Goal: Transaction & Acquisition: Purchase product/service

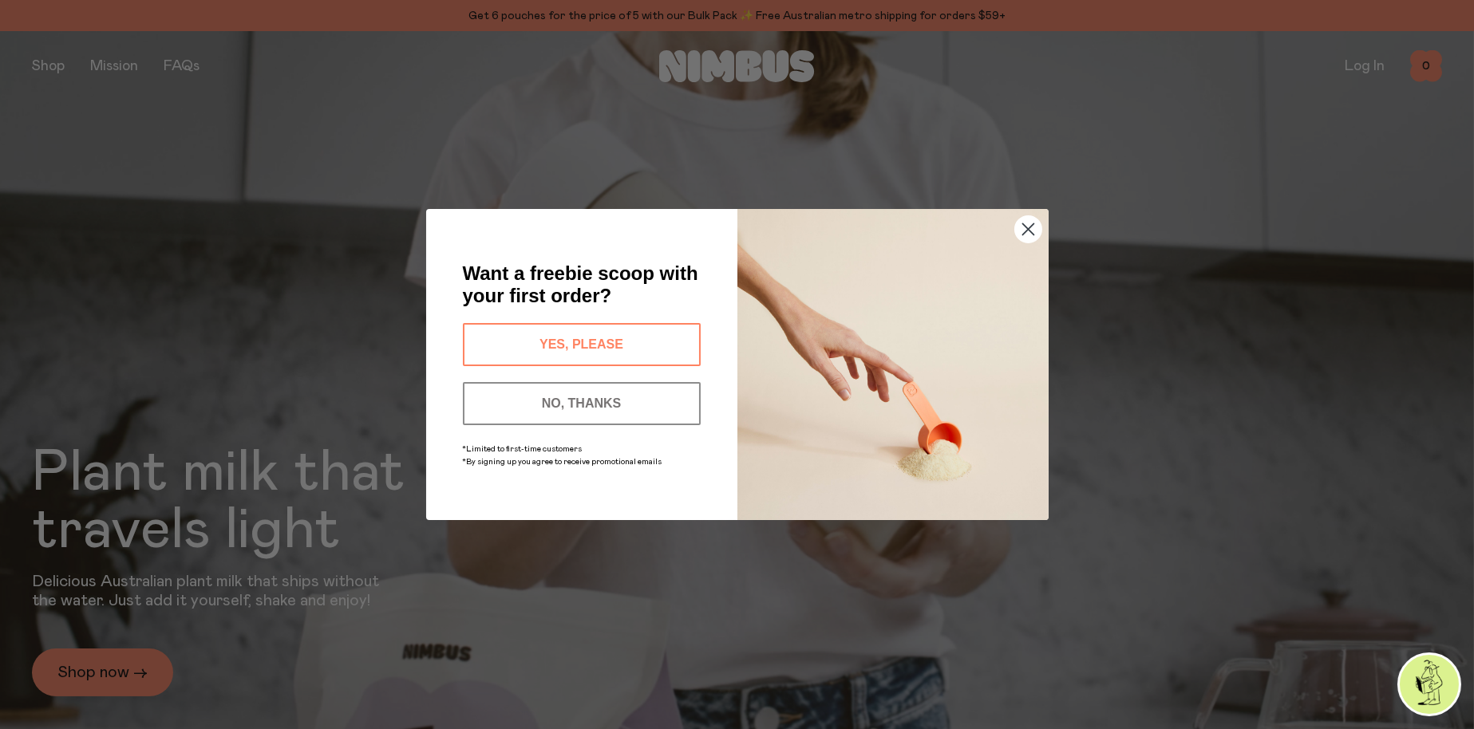
click at [1033, 230] on circle "Close dialog" at bounding box center [1027, 229] width 26 height 26
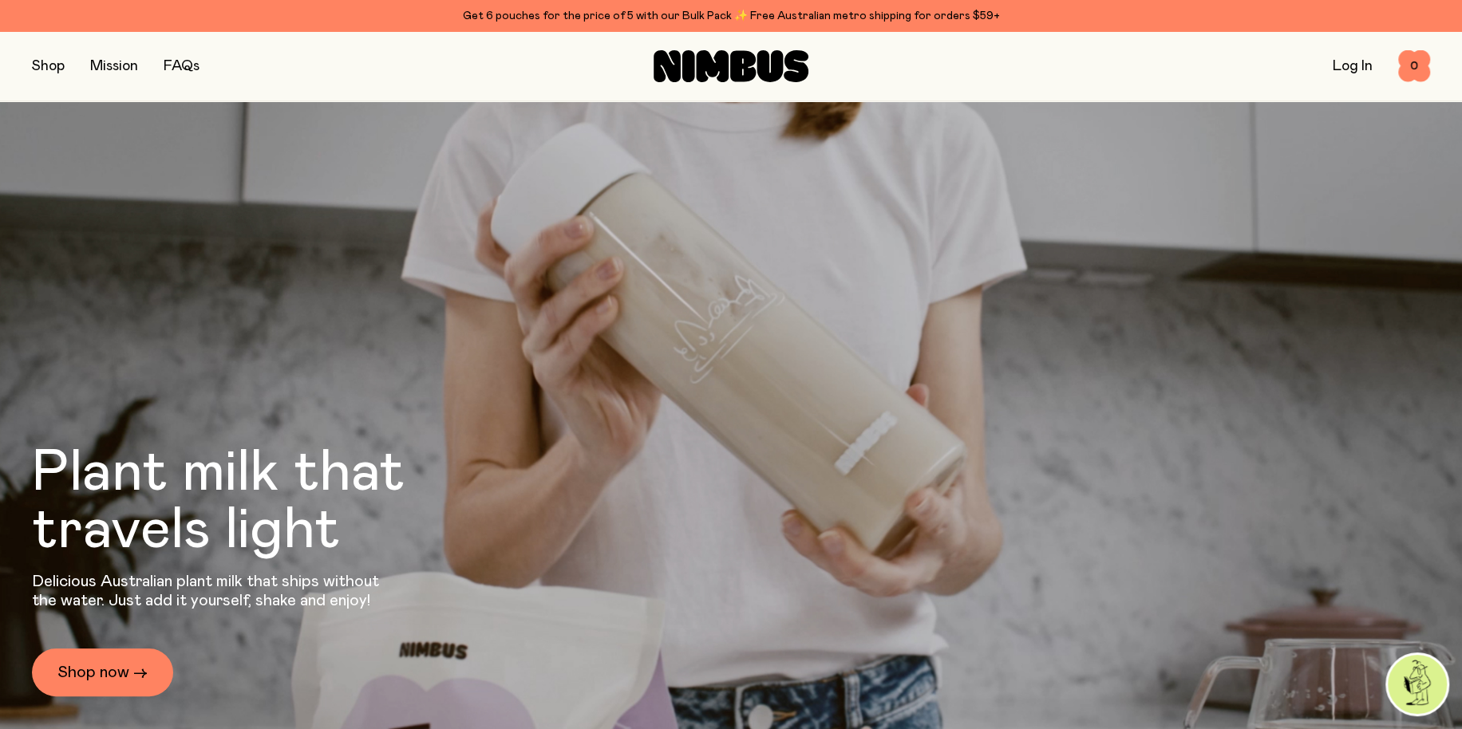
click at [51, 65] on button "button" at bounding box center [48, 66] width 33 height 22
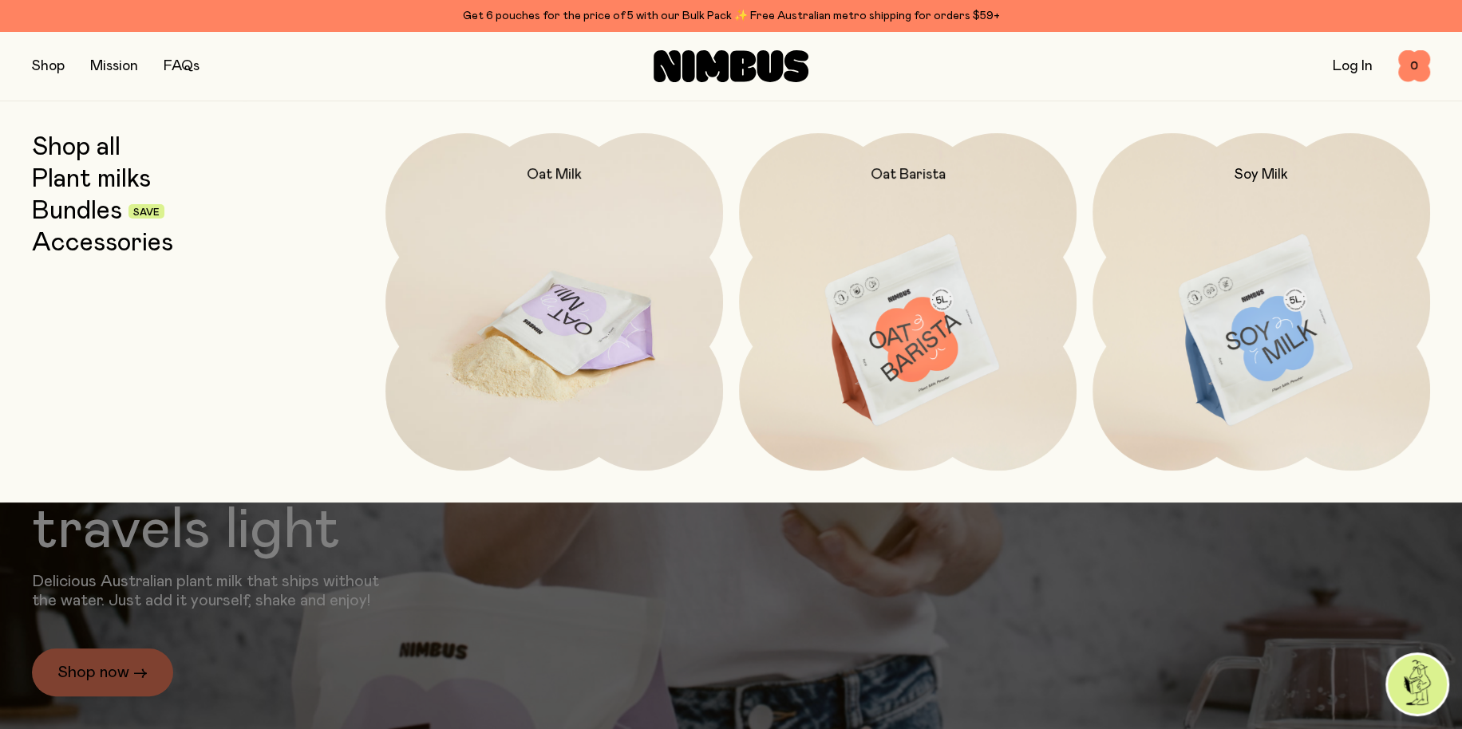
click at [618, 353] on img at bounding box center [553, 331] width 337 height 397
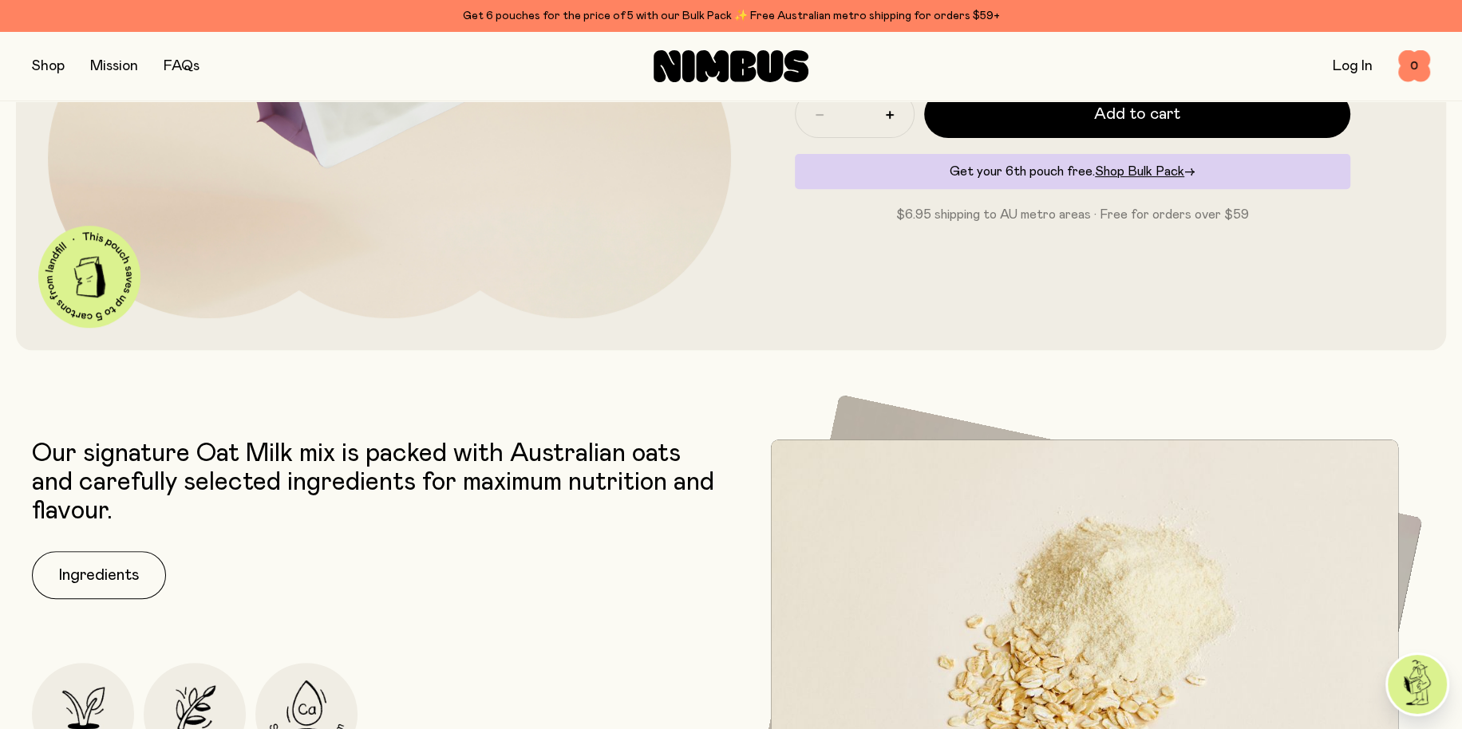
scroll to position [718, 0]
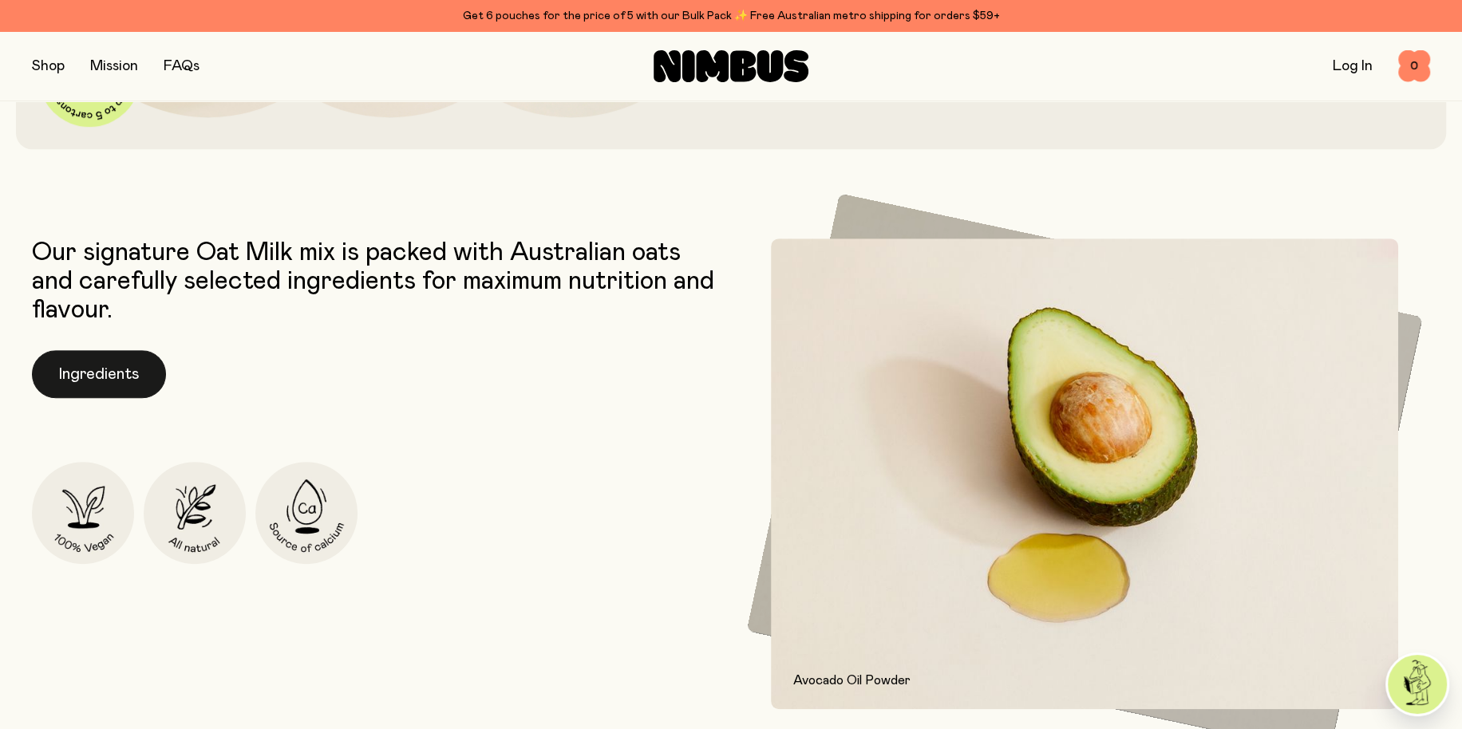
click at [88, 367] on button "Ingredients" at bounding box center [99, 374] width 134 height 48
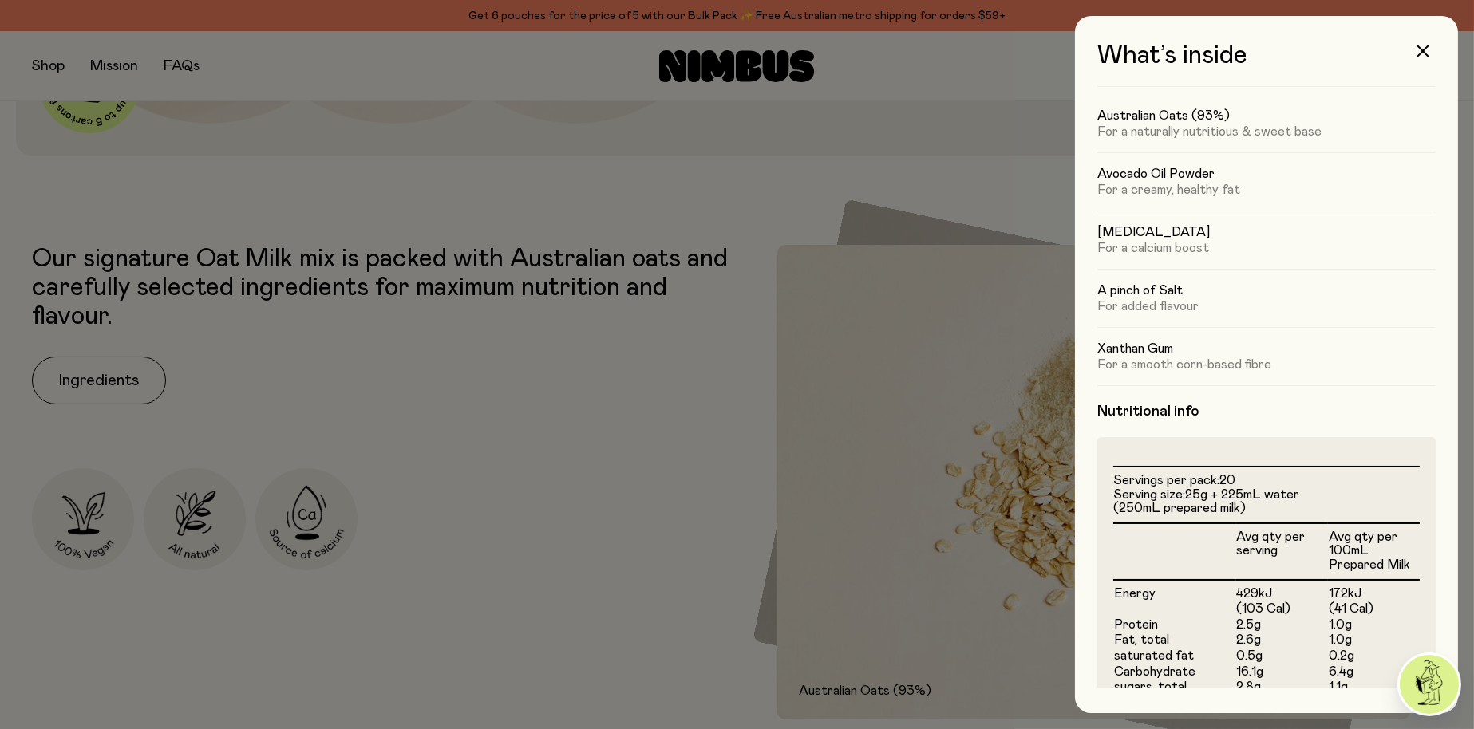
scroll to position [65, 0]
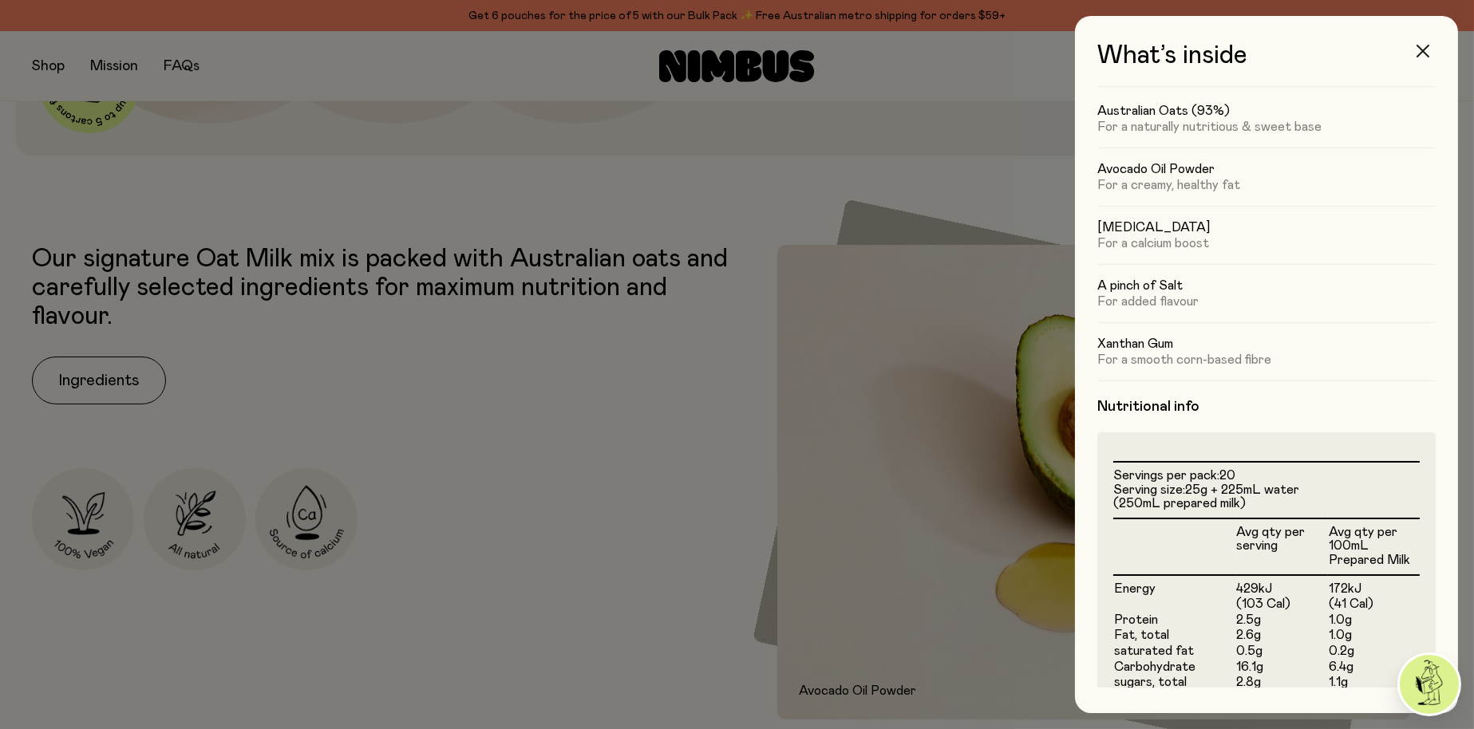
click at [1423, 51] on icon "button" at bounding box center [1422, 51] width 13 height 13
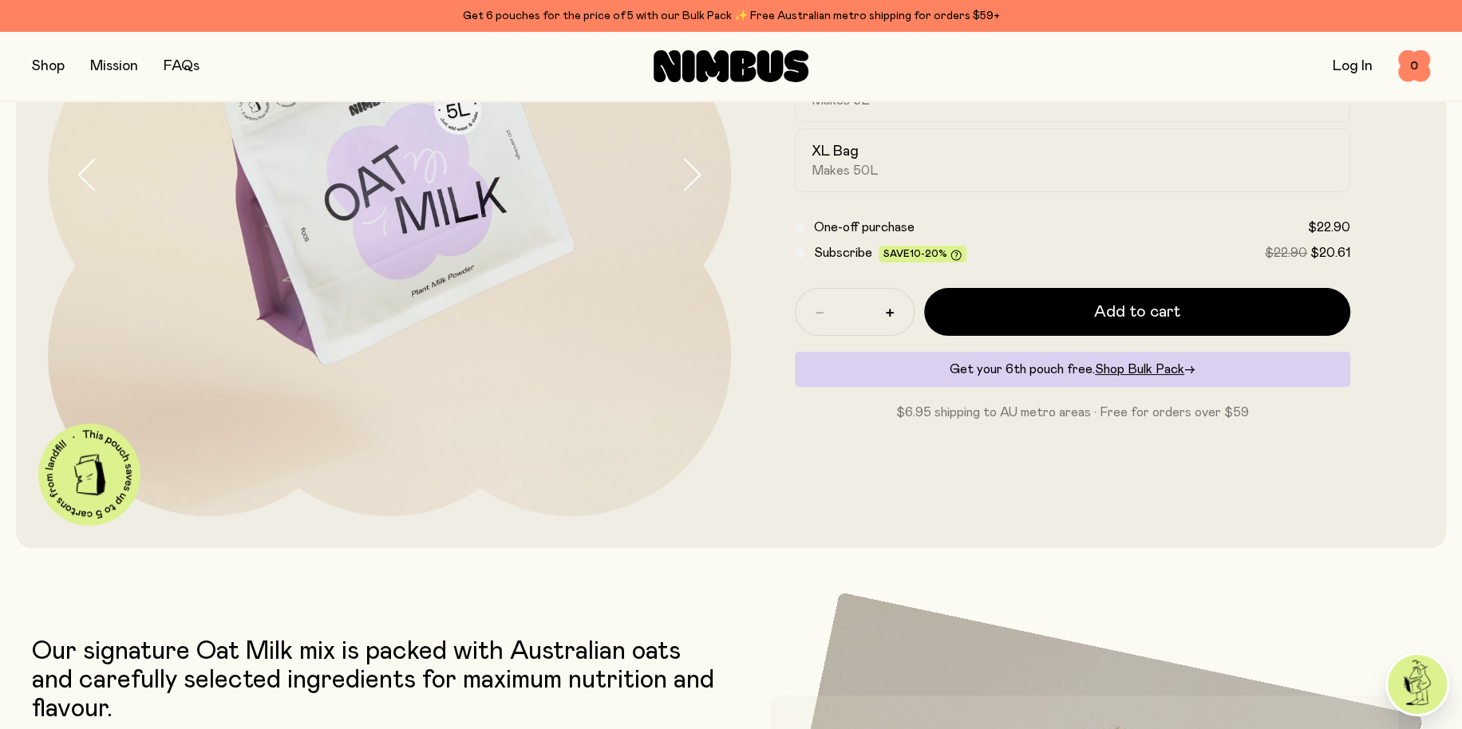
scroll to position [0, 0]
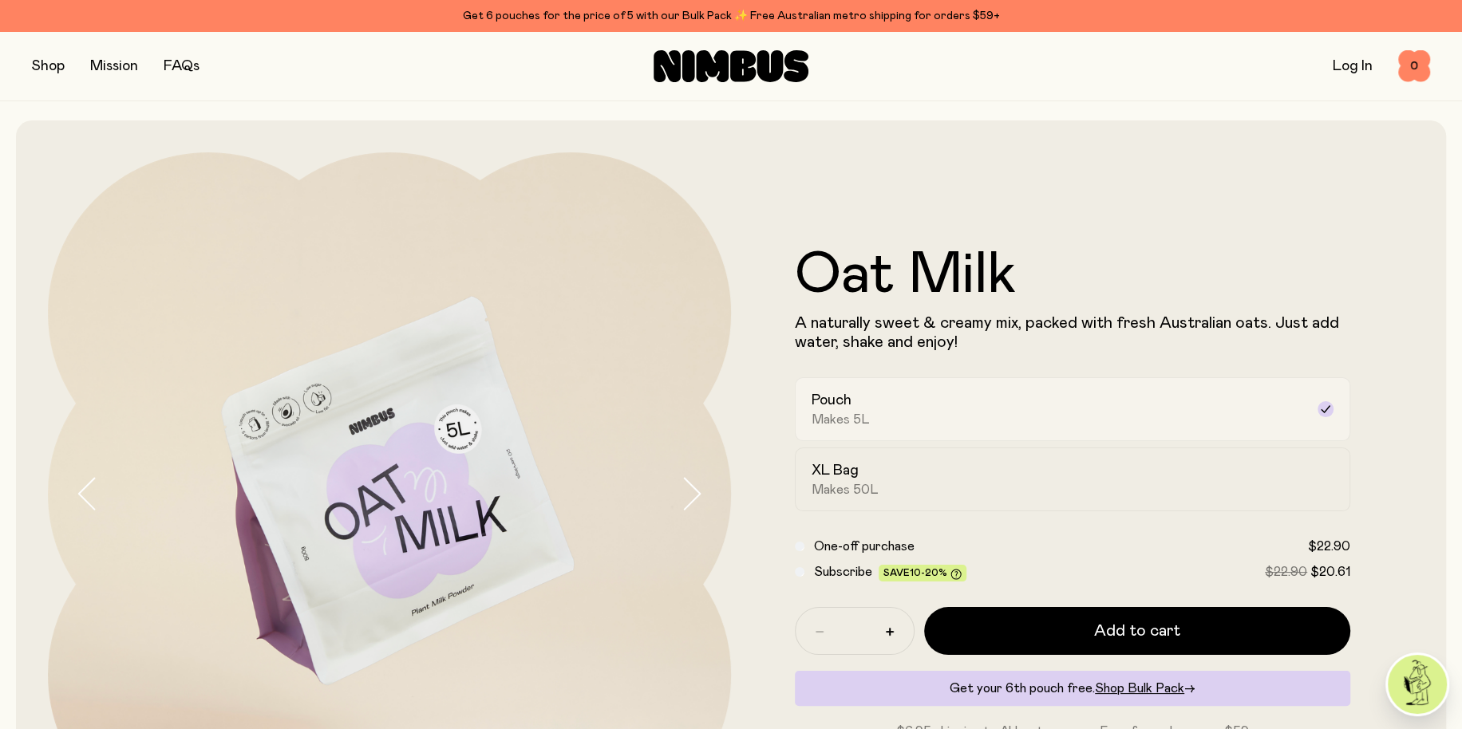
click at [1327, 409] on icon at bounding box center [1325, 409] width 13 height 13
click at [41, 66] on button "button" at bounding box center [48, 66] width 33 height 22
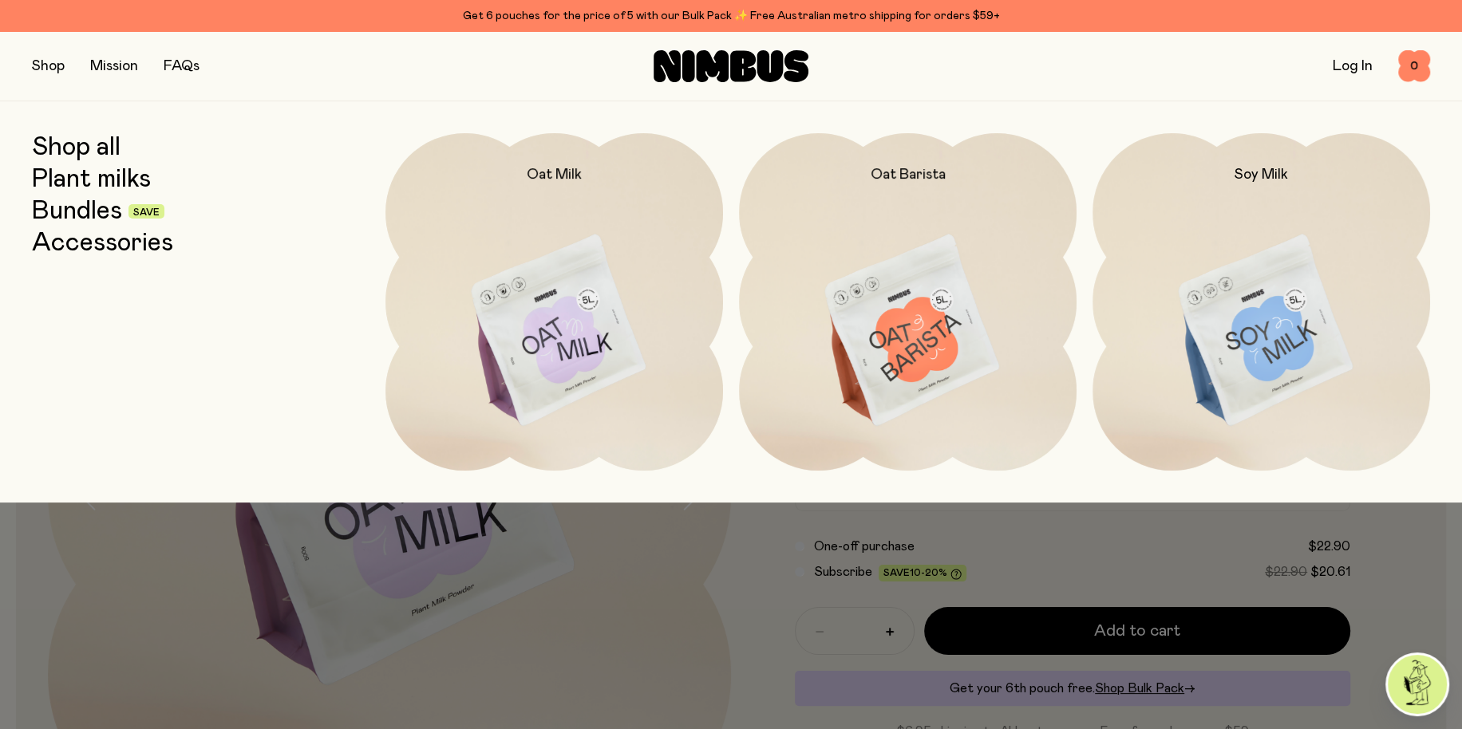
click at [75, 175] on link "Plant milks" at bounding box center [91, 179] width 119 height 29
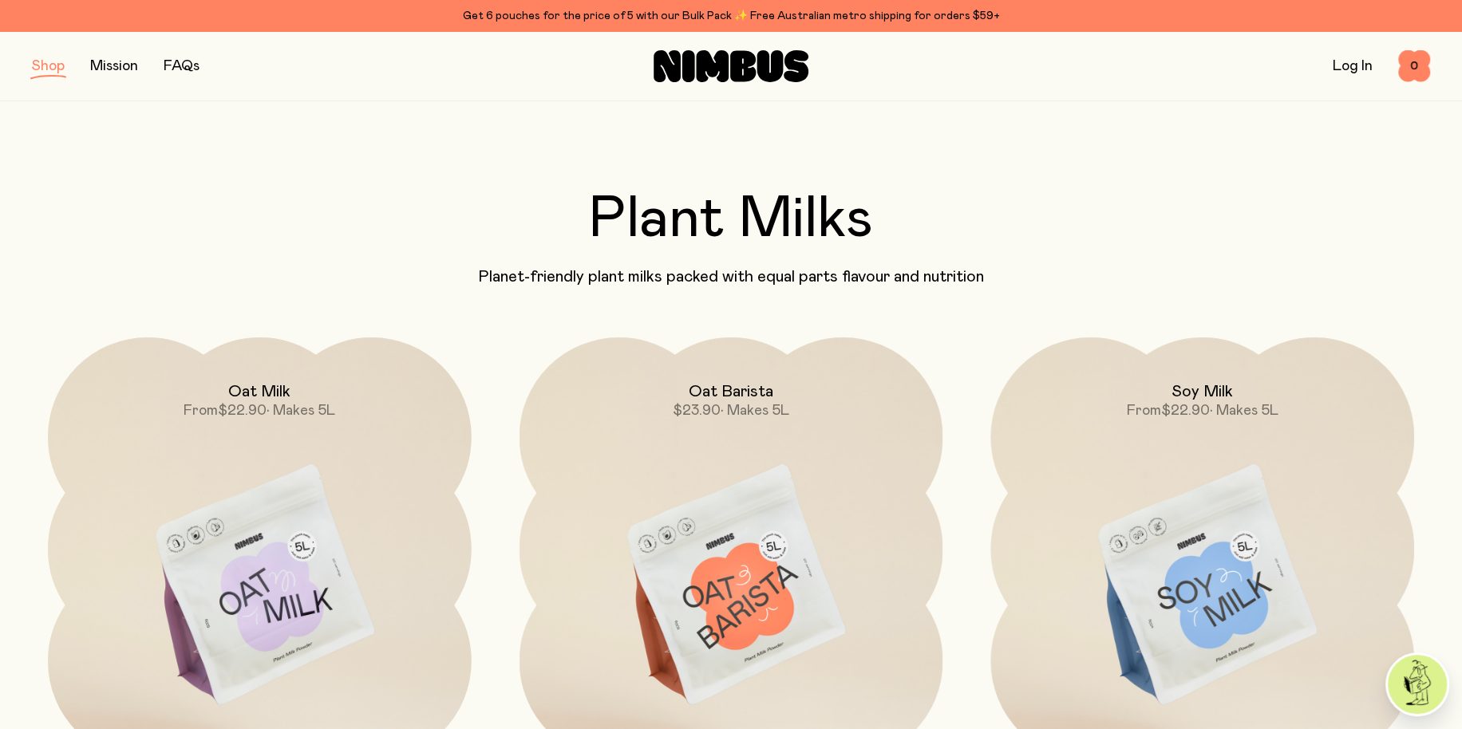
scroll to position [399, 0]
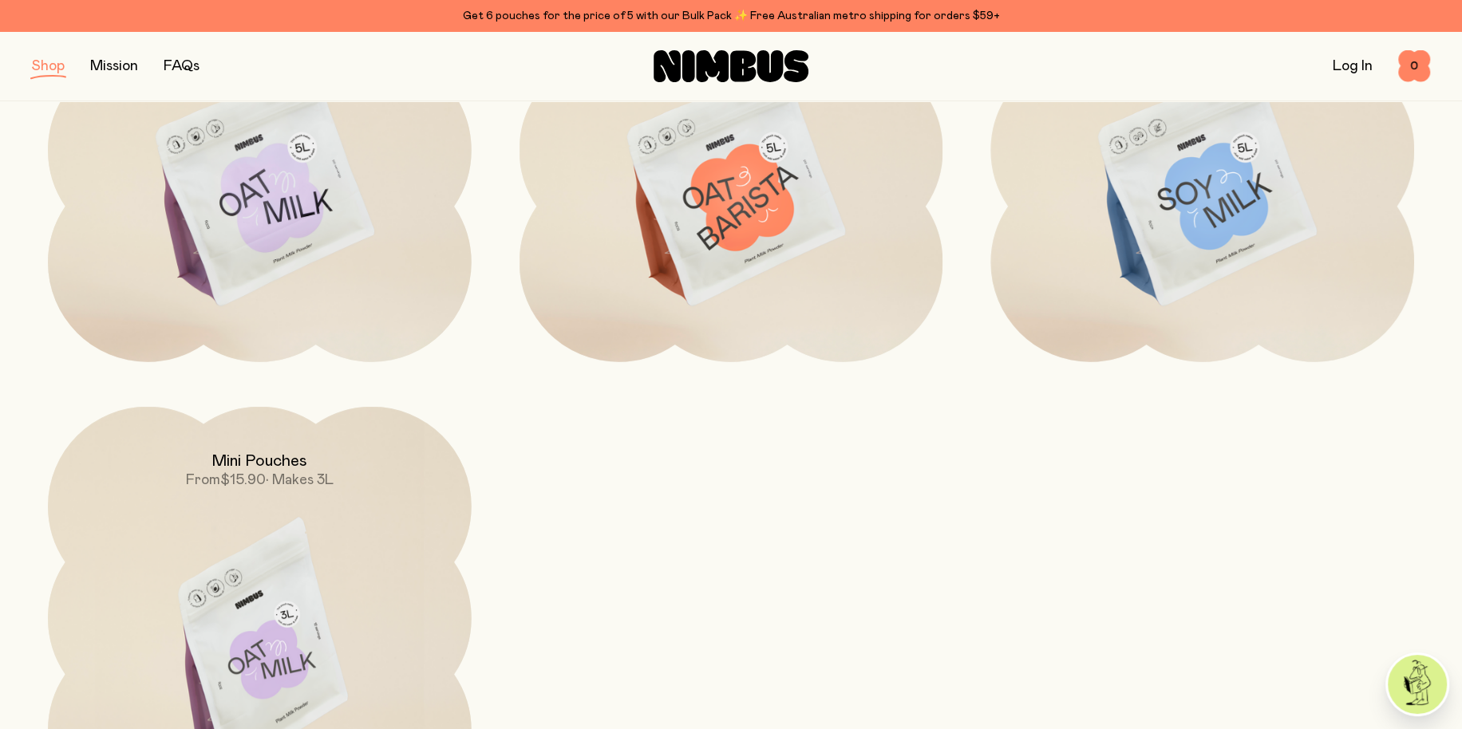
click at [278, 588] on img at bounding box center [260, 656] width 424 height 498
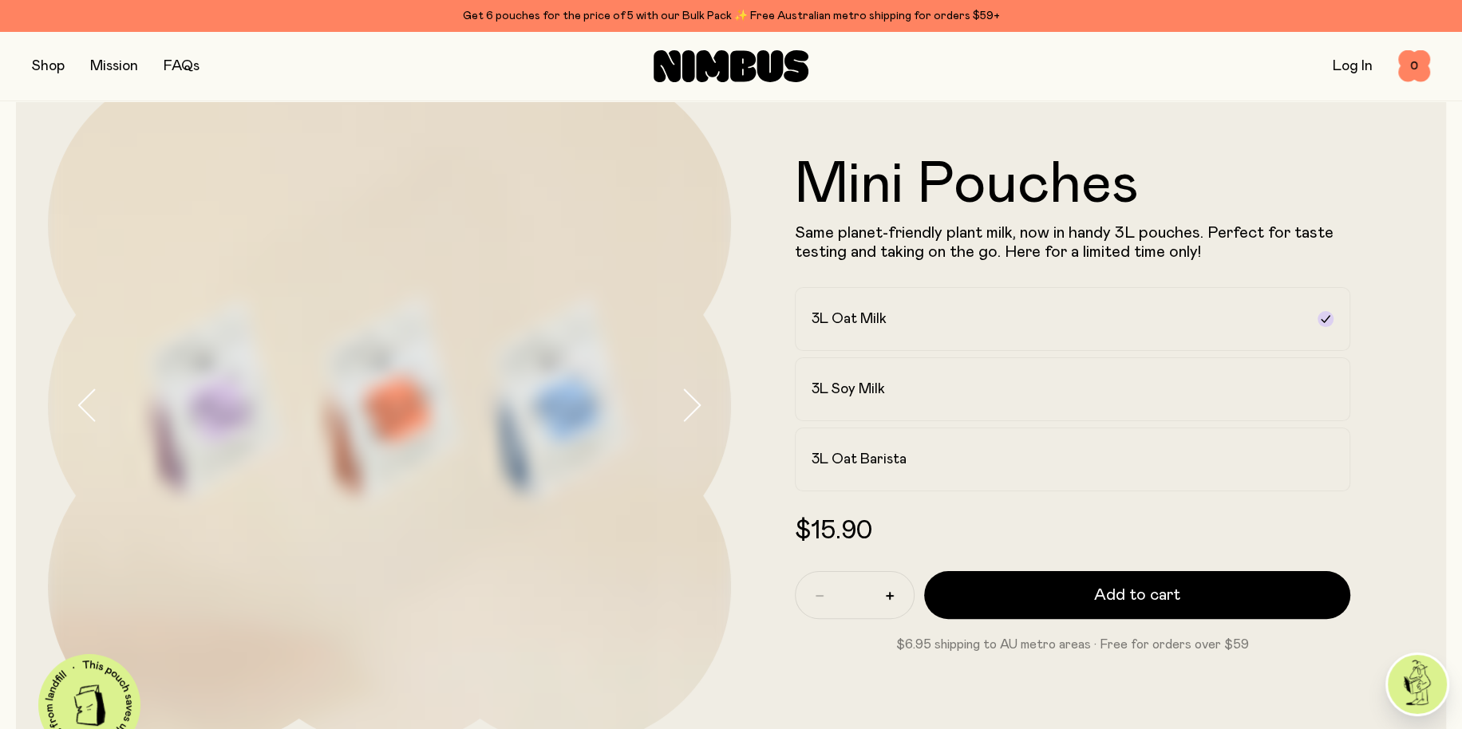
scroll to position [239, 0]
